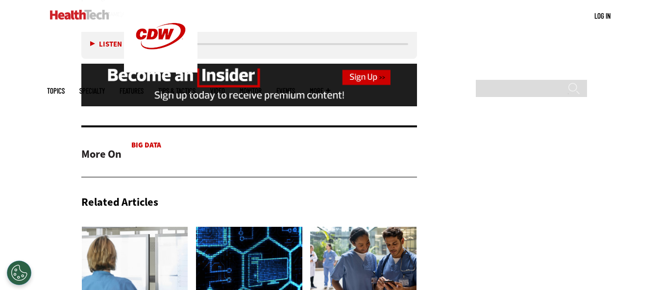
scroll to position [2108, 0]
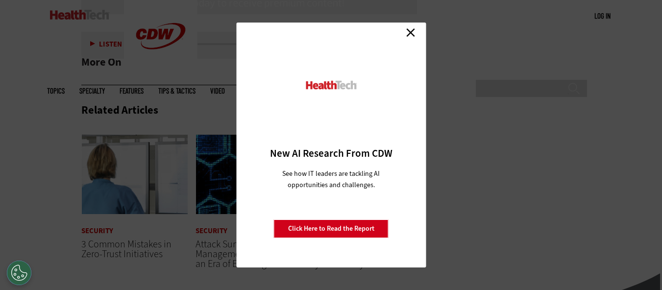
click at [415, 32] on link "Close" at bounding box center [411, 32] width 15 height 15
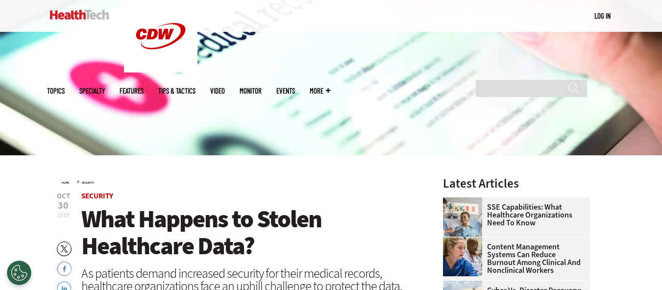
scroll to position [151, 0]
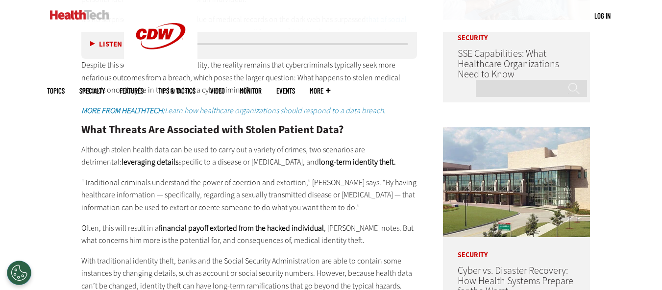
scroll to position [635, 0]
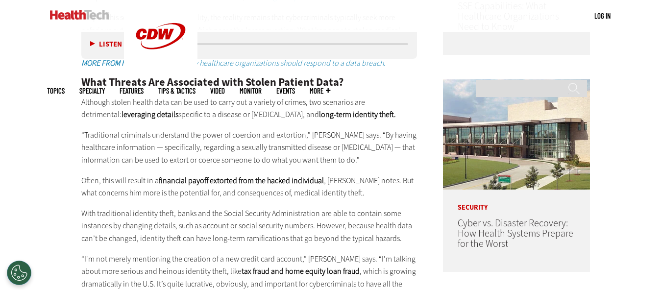
scroll to position [686, 0]
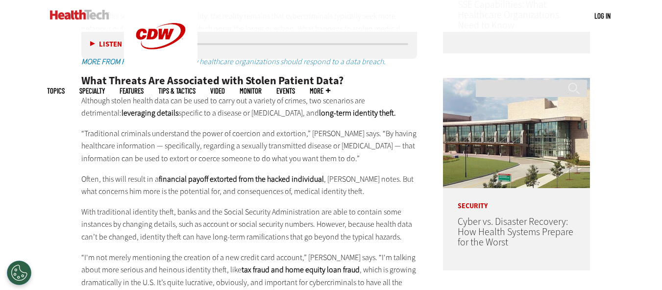
click at [229, 137] on p "“Traditional criminals understand the power of coercion and extortion,” [PERSON…" at bounding box center [249, 146] width 336 height 38
